Goal: Task Accomplishment & Management: Complete application form

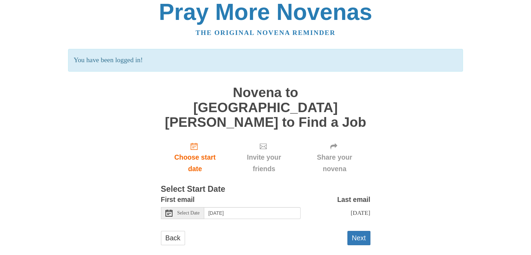
scroll to position [8, 0]
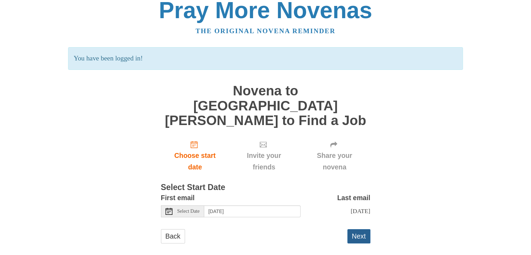
click at [354, 229] on button "Next" at bounding box center [358, 236] width 23 height 14
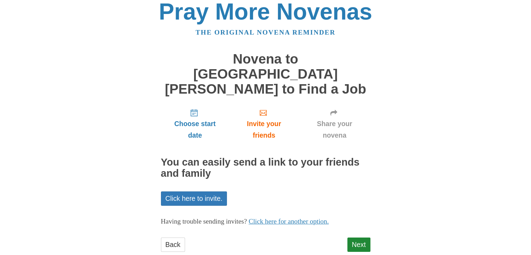
scroll to position [8, 0]
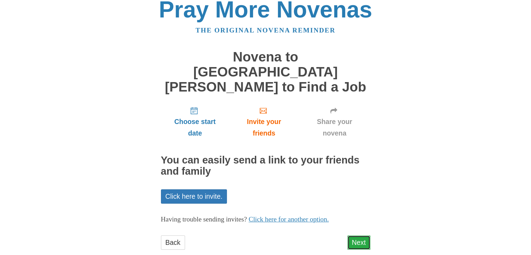
click at [356, 235] on link "Next" at bounding box center [358, 242] width 23 height 14
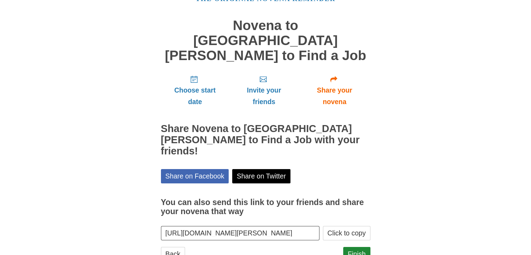
scroll to position [40, 0]
click at [358, 246] on link "Finish" at bounding box center [356, 253] width 27 height 14
